Goal: Check status: Check status

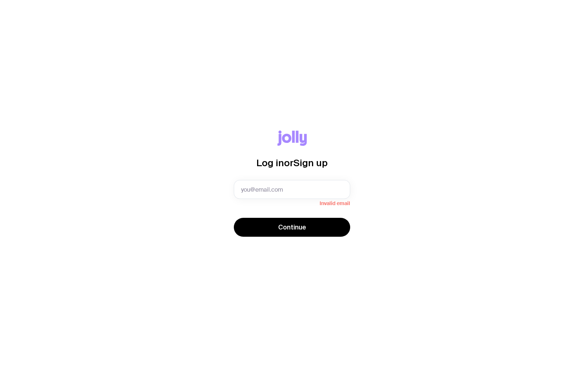
click at [436, 226] on div "Log in or Sign up Invalid email Continue" at bounding box center [291, 188] width 549 height 115
drag, startPoint x: 405, startPoint y: 281, endPoint x: 386, endPoint y: 278, distance: 19.2
click at [399, 280] on div "Log in or Sign up Invalid email Continue" at bounding box center [292, 188] width 584 height 376
click at [250, 185] on input "text" at bounding box center [292, 189] width 116 height 19
click at [259, 186] on input "text" at bounding box center [292, 189] width 116 height 19
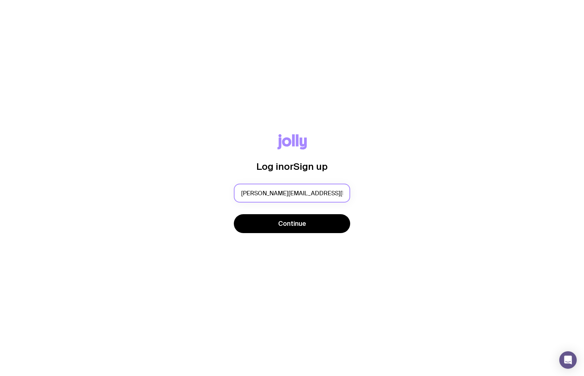
type input "ryan@mystudiomanager.com.au"
click at [292, 224] on button "Continue" at bounding box center [292, 223] width 116 height 19
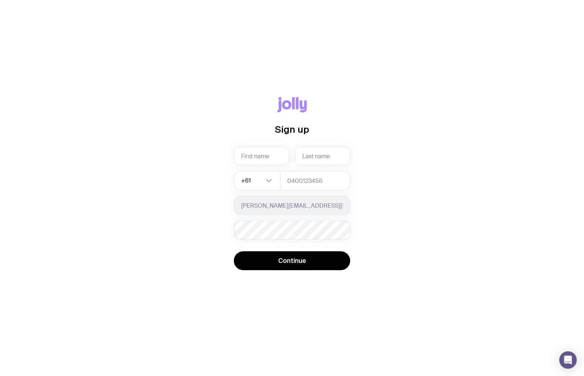
click at [360, 75] on div "Sign up Required +61 Loading... ryan@mystudiomanager.com.au Password must conta…" at bounding box center [292, 188] width 584 height 376
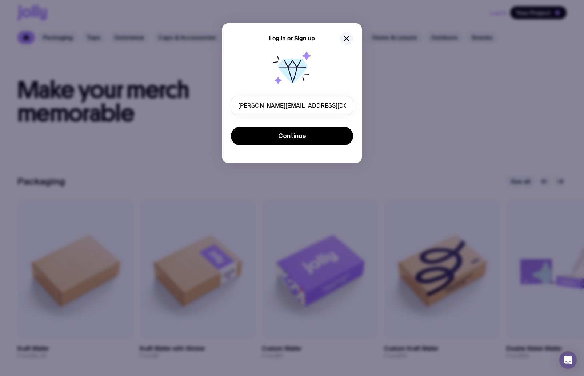
type input "[PERSON_NAME][EMAIL_ADDRESS][DOMAIN_NAME]"
click at [271, 153] on div "Log in or Sign up [PERSON_NAME][EMAIL_ADDRESS][DOMAIN_NAME] Continue" at bounding box center [292, 93] width 140 height 140
click at [273, 140] on button "Continue" at bounding box center [292, 136] width 122 height 19
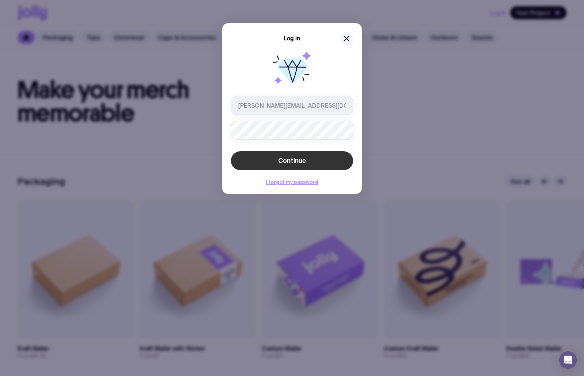
click at [293, 159] on span "Continue" at bounding box center [292, 160] width 28 height 9
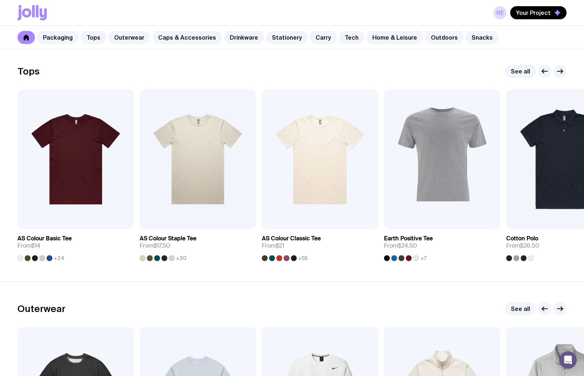
scroll to position [341, 0]
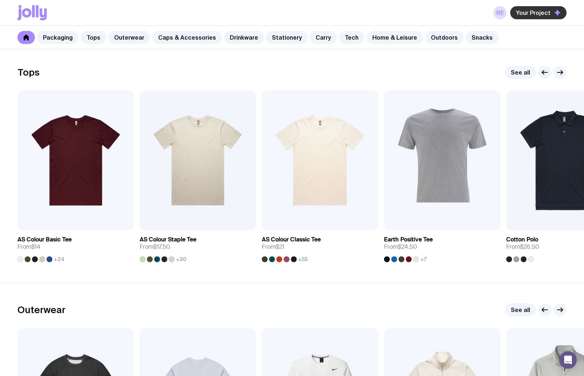
click at [538, 10] on span "Your Project" at bounding box center [533, 12] width 35 height 7
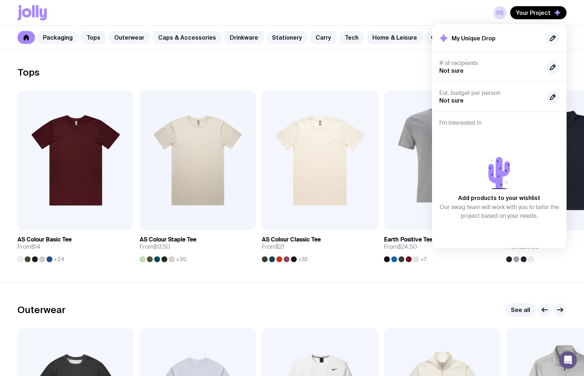
click at [466, 37] on h2 "My Unique Drop" at bounding box center [474, 38] width 44 height 7
click at [551, 41] on icon "button" at bounding box center [552, 38] width 9 height 9
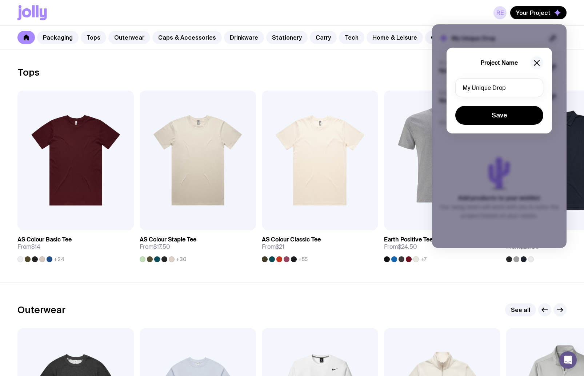
click at [538, 59] on icon "button" at bounding box center [536, 63] width 9 height 9
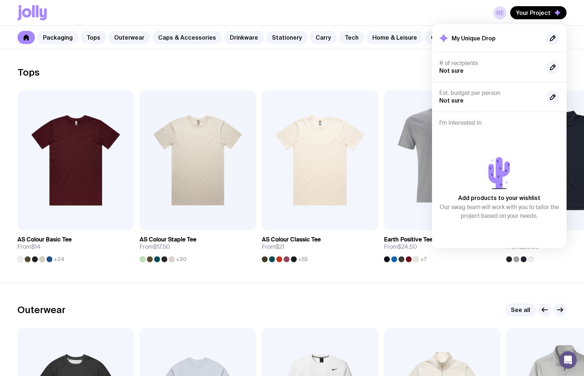
drag, startPoint x: 347, startPoint y: 57, endPoint x: 383, endPoint y: 56, distance: 36.0
click at [348, 57] on section "Tops See all Add to wishlist View AS Colour Basic Tee From $14 +24 Add to wishl…" at bounding box center [292, 163] width 584 height 237
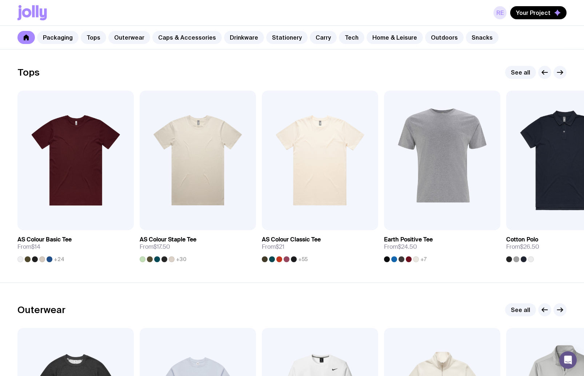
click at [506, 12] on link "RE" at bounding box center [499, 12] width 13 height 13
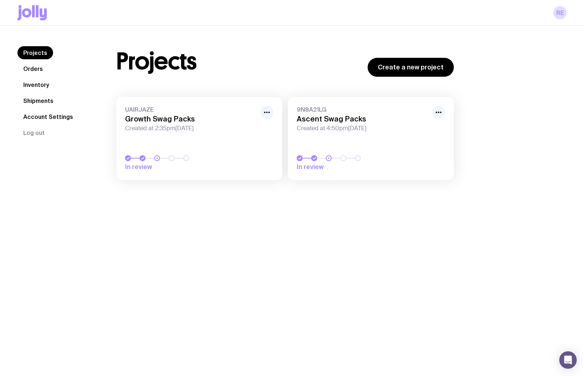
click at [198, 128] on span "Created at 2:35pm[DATE]" at bounding box center [190, 128] width 131 height 7
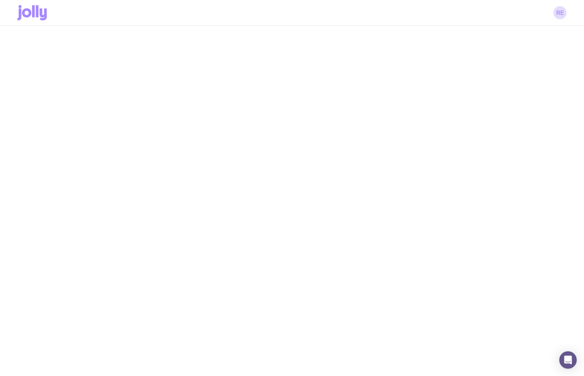
click at [276, 115] on div at bounding box center [292, 214] width 584 height 376
click at [562, 13] on link "RE" at bounding box center [559, 12] width 13 height 13
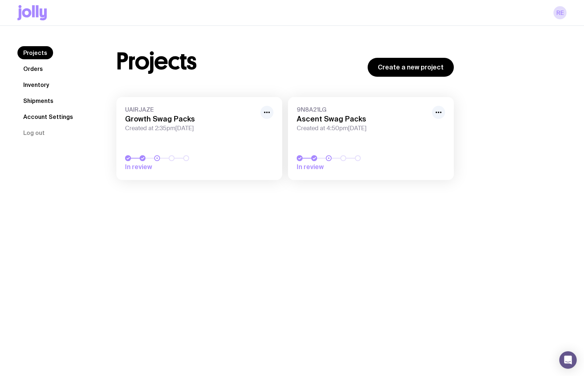
click at [215, 135] on link "UAIRJAZE Growth Swag Packs Created at 2:35pm[DATE] In review" at bounding box center [199, 138] width 166 height 83
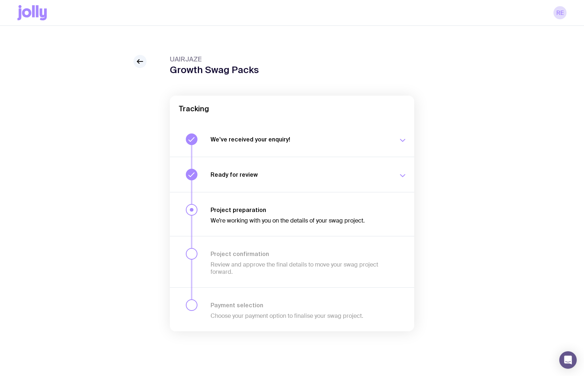
drag, startPoint x: 274, startPoint y: 178, endPoint x: 359, endPoint y: 178, distance: 84.3
click at [275, 178] on div "Ready for review We’ll notify you as soon as your proposal and merch concepts a…" at bounding box center [308, 175] width 196 height 12
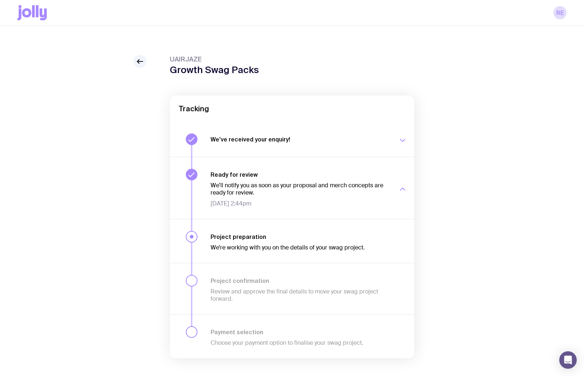
click at [274, 242] on div "We’re working with you on the details of your swag project." at bounding box center [299, 245] width 179 height 11
